Goal: Task Accomplishment & Management: Manage account settings

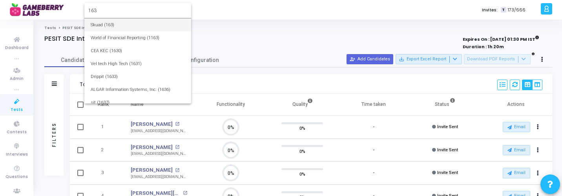
type input "163"
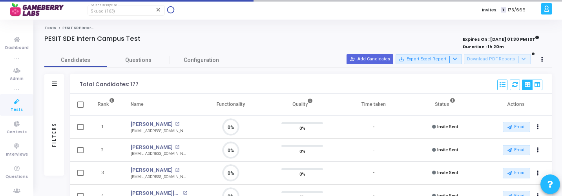
click at [16, 105] on icon at bounding box center [17, 102] width 16 height 10
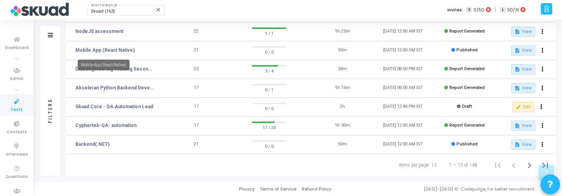
click at [111, 72] on mat-tooltip-component "Mobile App (React Native)" at bounding box center [103, 65] width 63 height 22
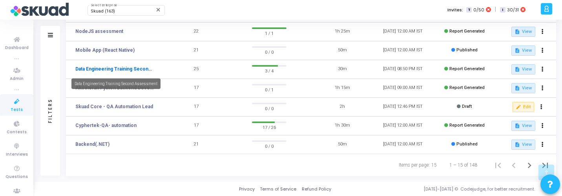
click at [146, 68] on link "Data Engineering Training Second Assessment" at bounding box center [114, 69] width 79 height 7
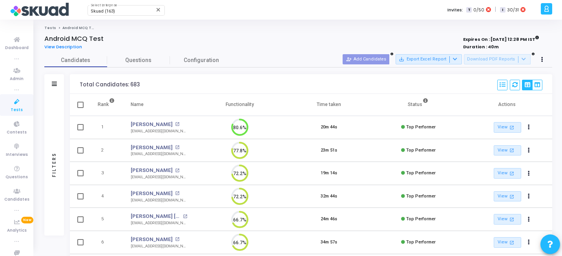
click at [52, 156] on div "Filters" at bounding box center [54, 164] width 7 height 86
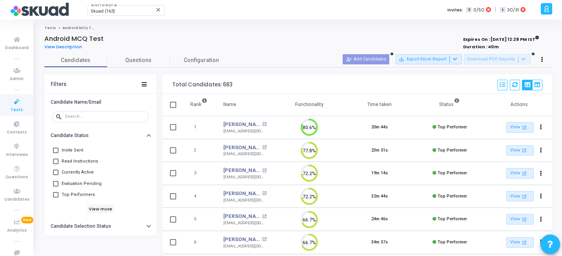
click at [86, 186] on span "Evaluation Pending" at bounding box center [82, 183] width 40 height 9
click at [56, 187] on input "Evaluation Pending" at bounding box center [55, 187] width 0 height 0
checkbox input "true"
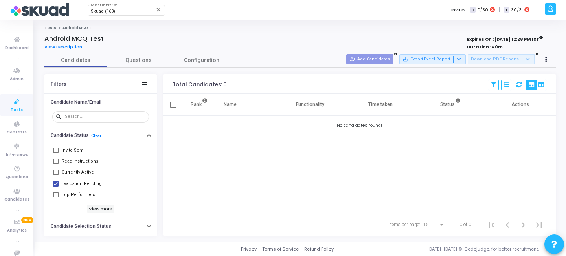
click at [81, 172] on span "Currently Active" at bounding box center [78, 172] width 32 height 9
click at [56, 175] on input "Currently Active" at bounding box center [55, 175] width 0 height 0
checkbox input "true"
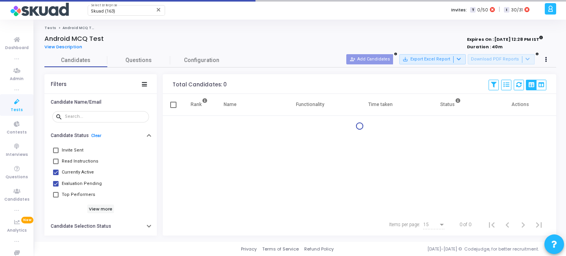
click at [81, 162] on span "Read Instructions" at bounding box center [80, 161] width 37 height 9
click at [56, 164] on input "Read Instructions" at bounding box center [55, 164] width 0 height 0
checkbox input "true"
click at [71, 148] on span "Invite Sent" at bounding box center [73, 150] width 22 height 9
click at [56, 153] on input "Invite Sent" at bounding box center [55, 153] width 0 height 0
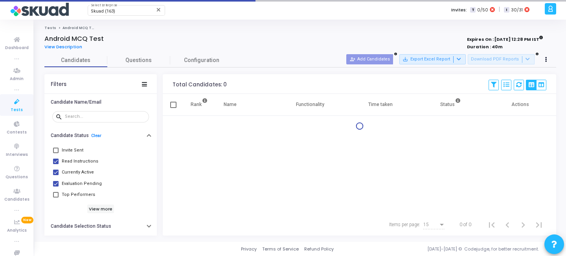
checkbox input "true"
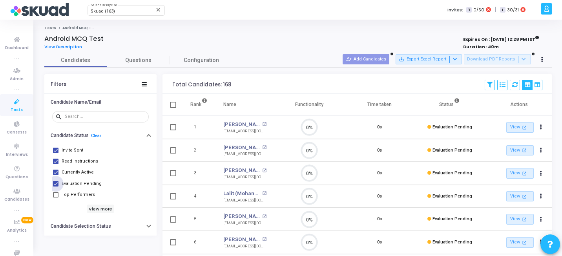
click at [70, 183] on span "Evaluation Pending" at bounding box center [82, 183] width 40 height 9
click at [56, 187] on input "Evaluation Pending" at bounding box center [55, 187] width 0 height 0
checkbox input "false"
click at [518, 84] on button at bounding box center [515, 85] width 10 height 11
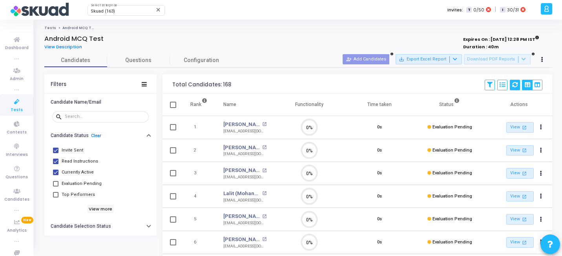
click at [510, 86] on button at bounding box center [515, 85] width 10 height 11
